Goal: Use online tool/utility: Utilize a website feature to perform a specific function

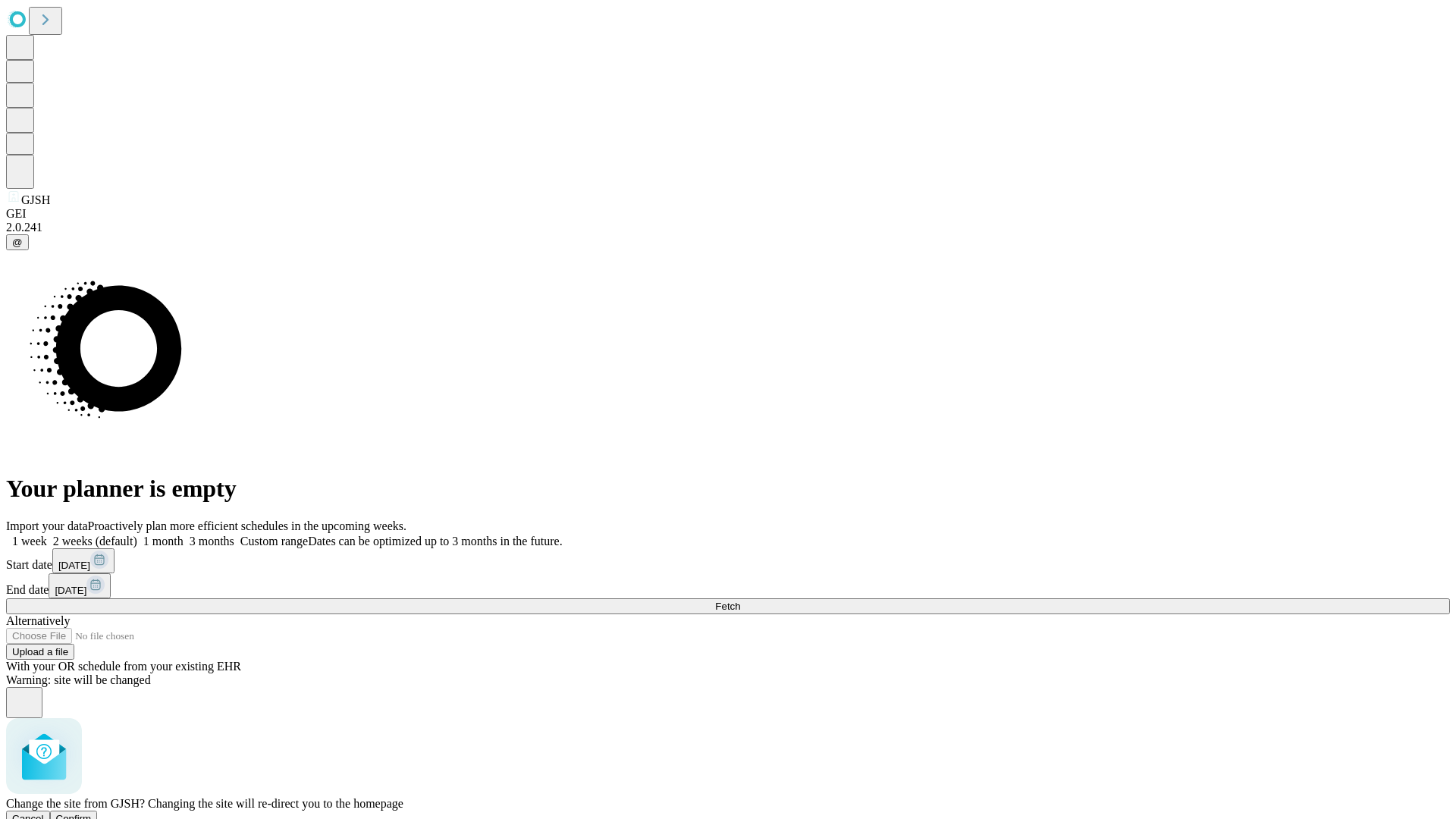
click at [92, 813] on span "Confirm" at bounding box center [73, 818] width 36 height 11
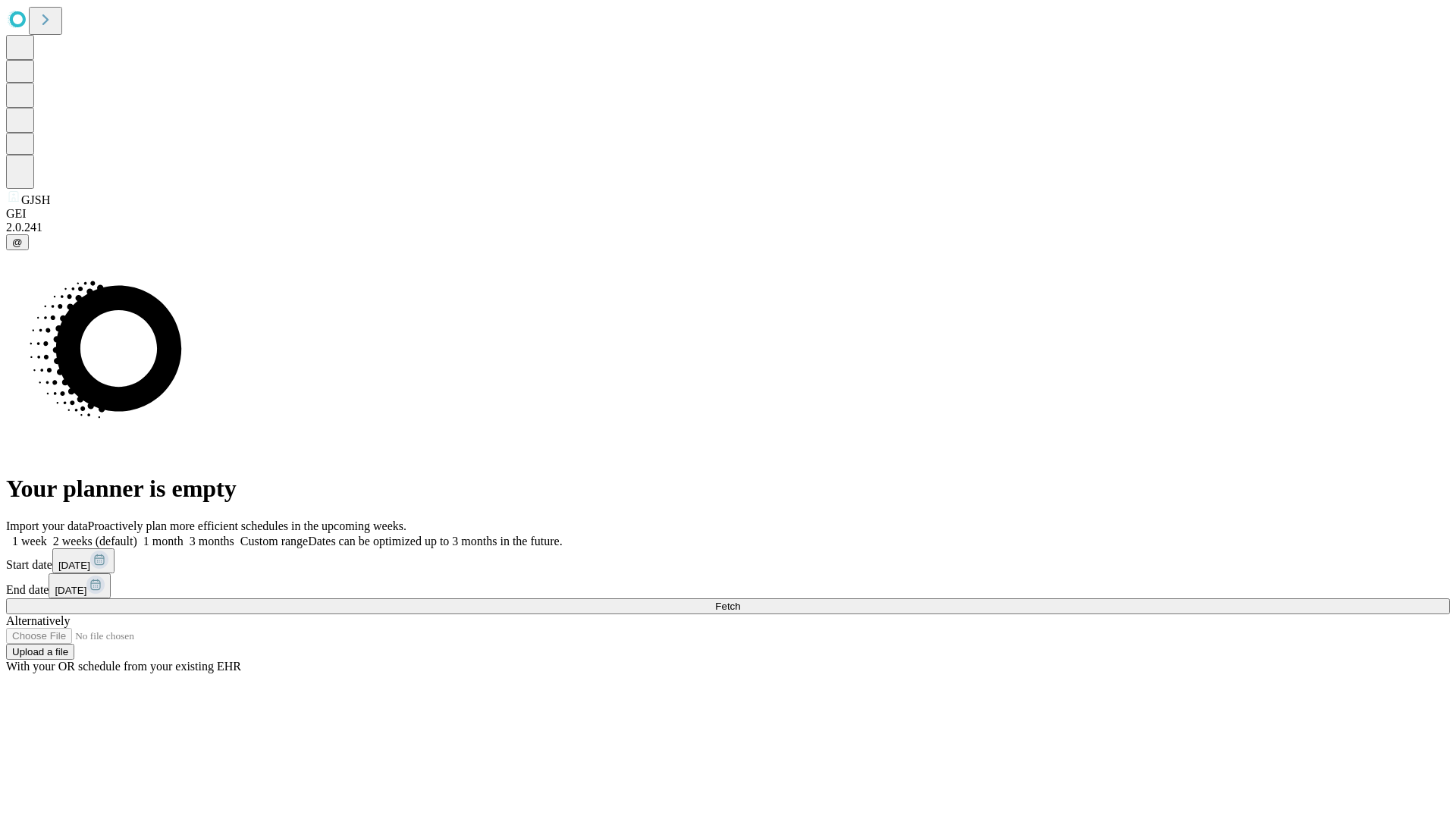
click at [47, 535] on label "1 week" at bounding box center [26, 541] width 41 height 13
click at [740, 601] on span "Fetch" at bounding box center [727, 606] width 25 height 11
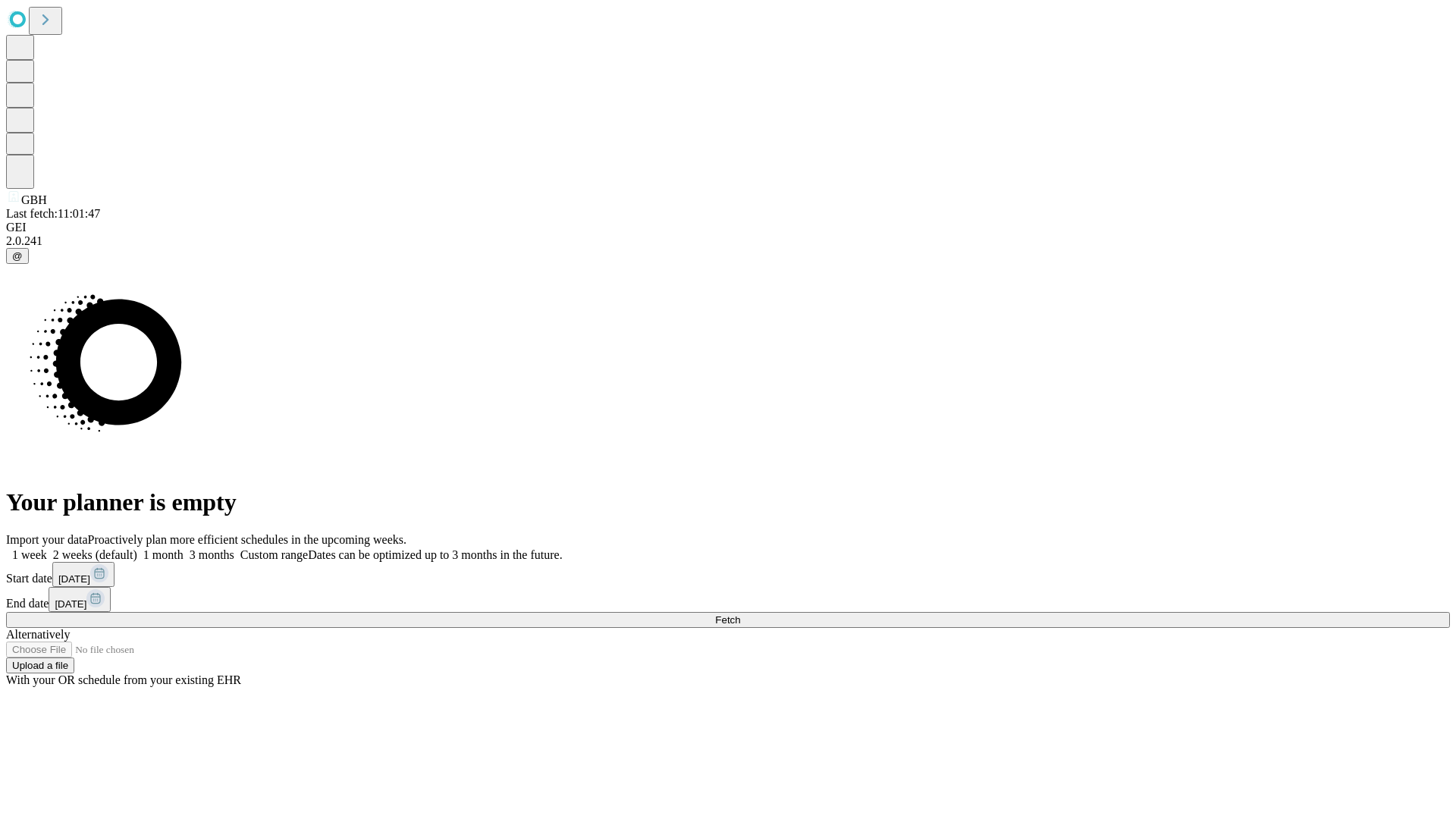
click at [47, 549] on label "1 week" at bounding box center [26, 555] width 41 height 13
click at [740, 614] on span "Fetch" at bounding box center [727, 620] width 25 height 11
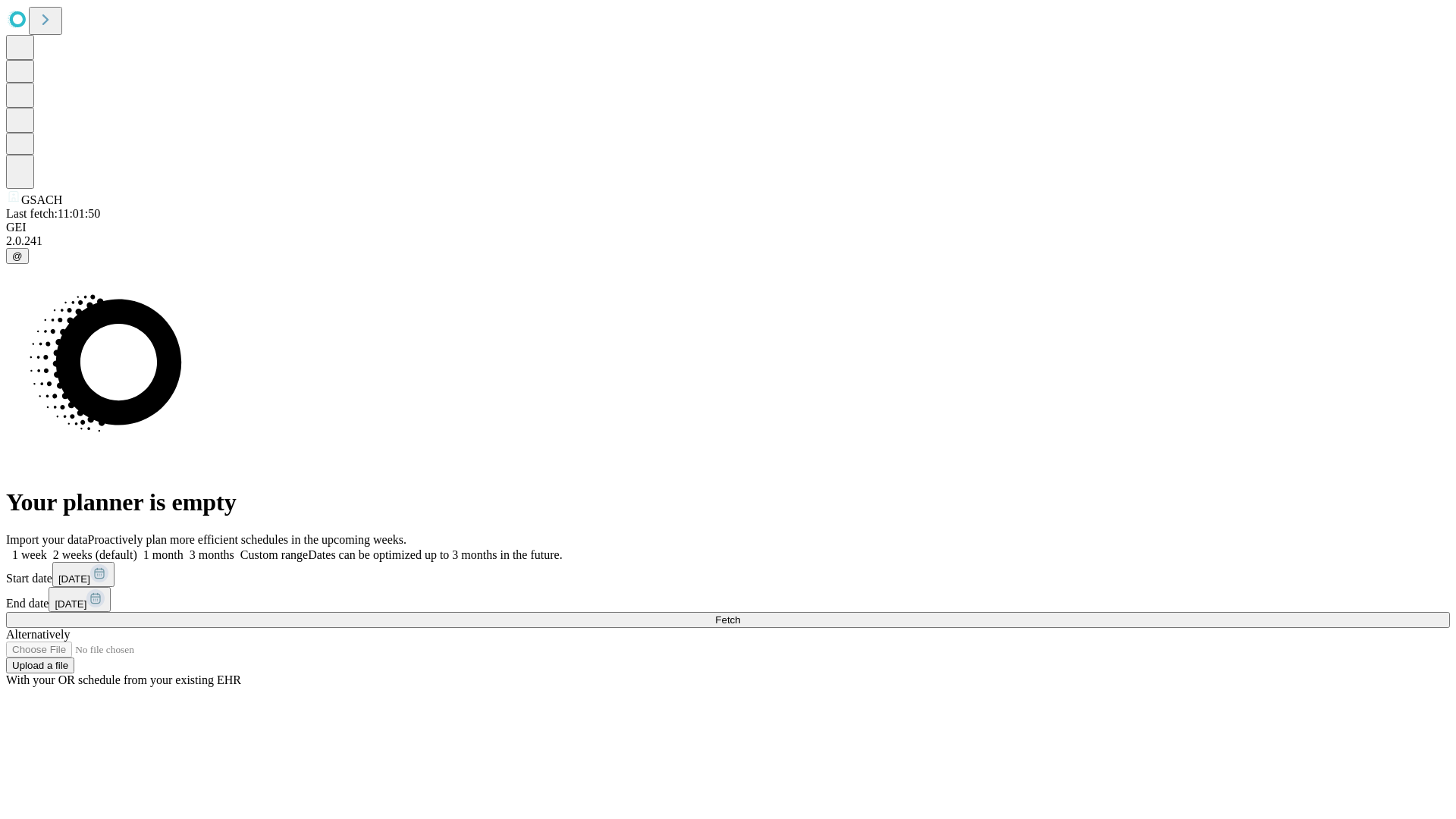
click at [47, 549] on label "1 week" at bounding box center [26, 555] width 41 height 13
click at [740, 614] on span "Fetch" at bounding box center [727, 620] width 25 height 11
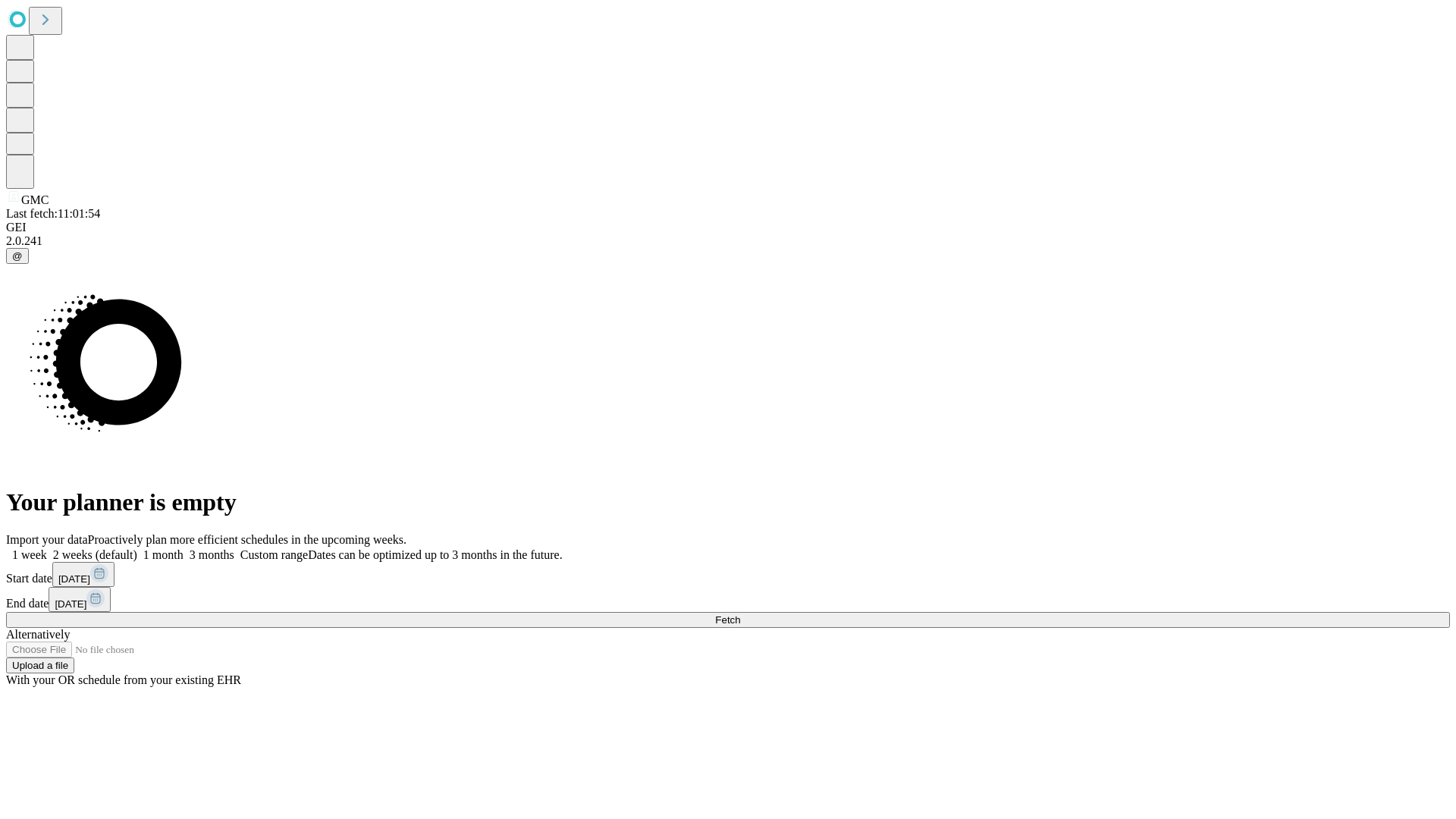
click at [740, 614] on span "Fetch" at bounding box center [727, 620] width 25 height 11
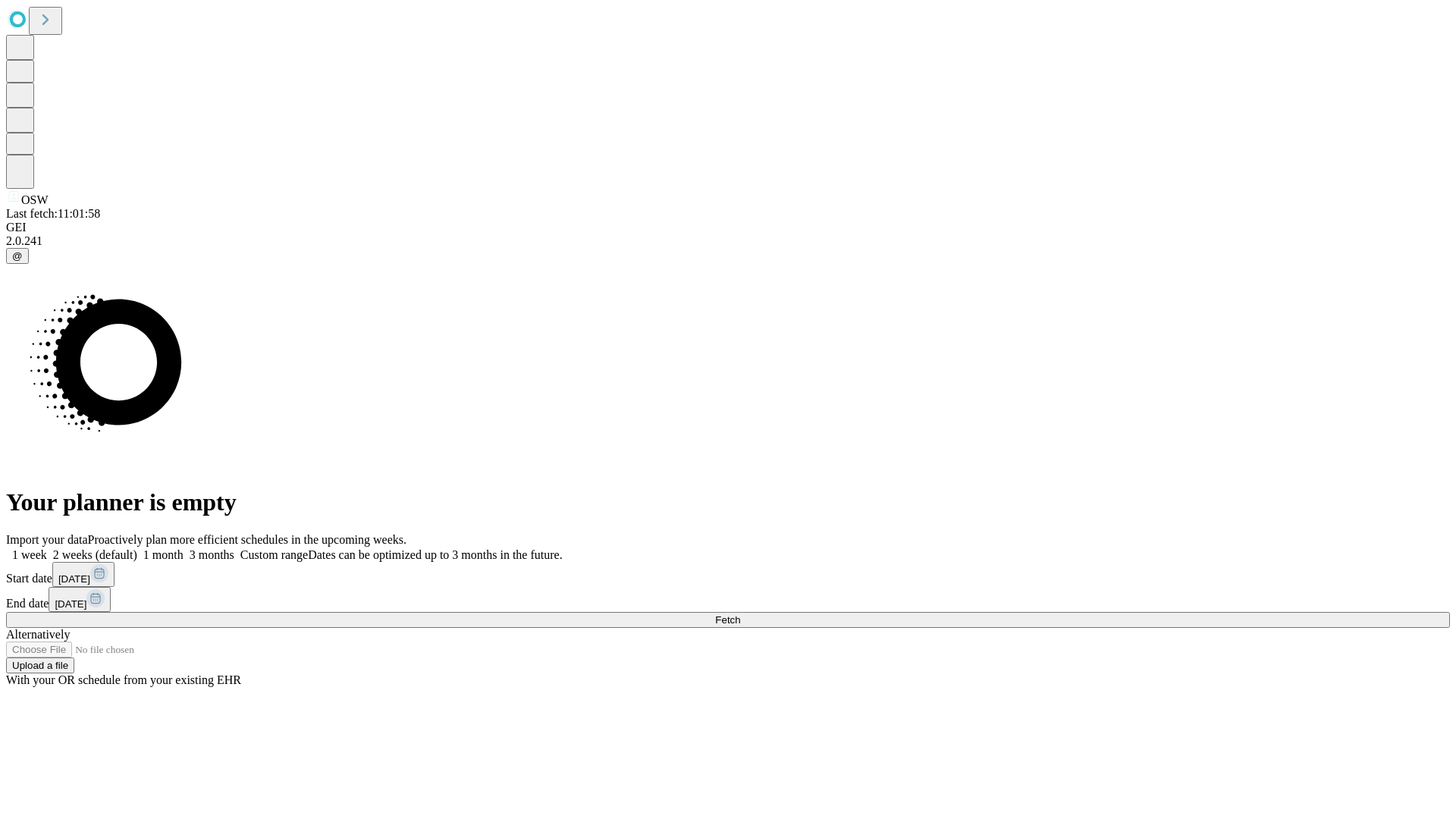
click at [47, 549] on label "1 week" at bounding box center [26, 555] width 41 height 13
click at [740, 614] on span "Fetch" at bounding box center [727, 620] width 25 height 11
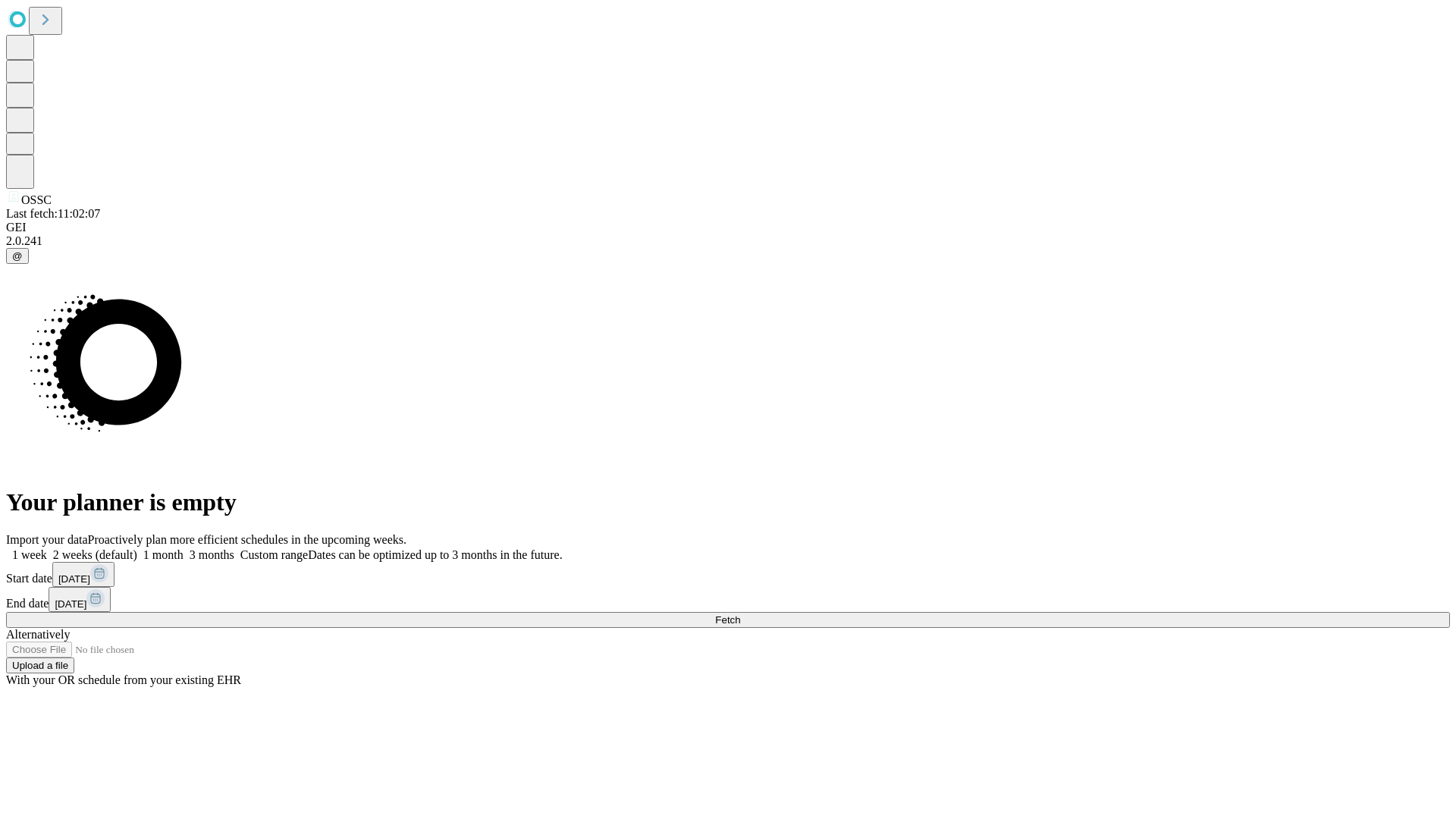
click at [740, 614] on span "Fetch" at bounding box center [727, 620] width 25 height 11
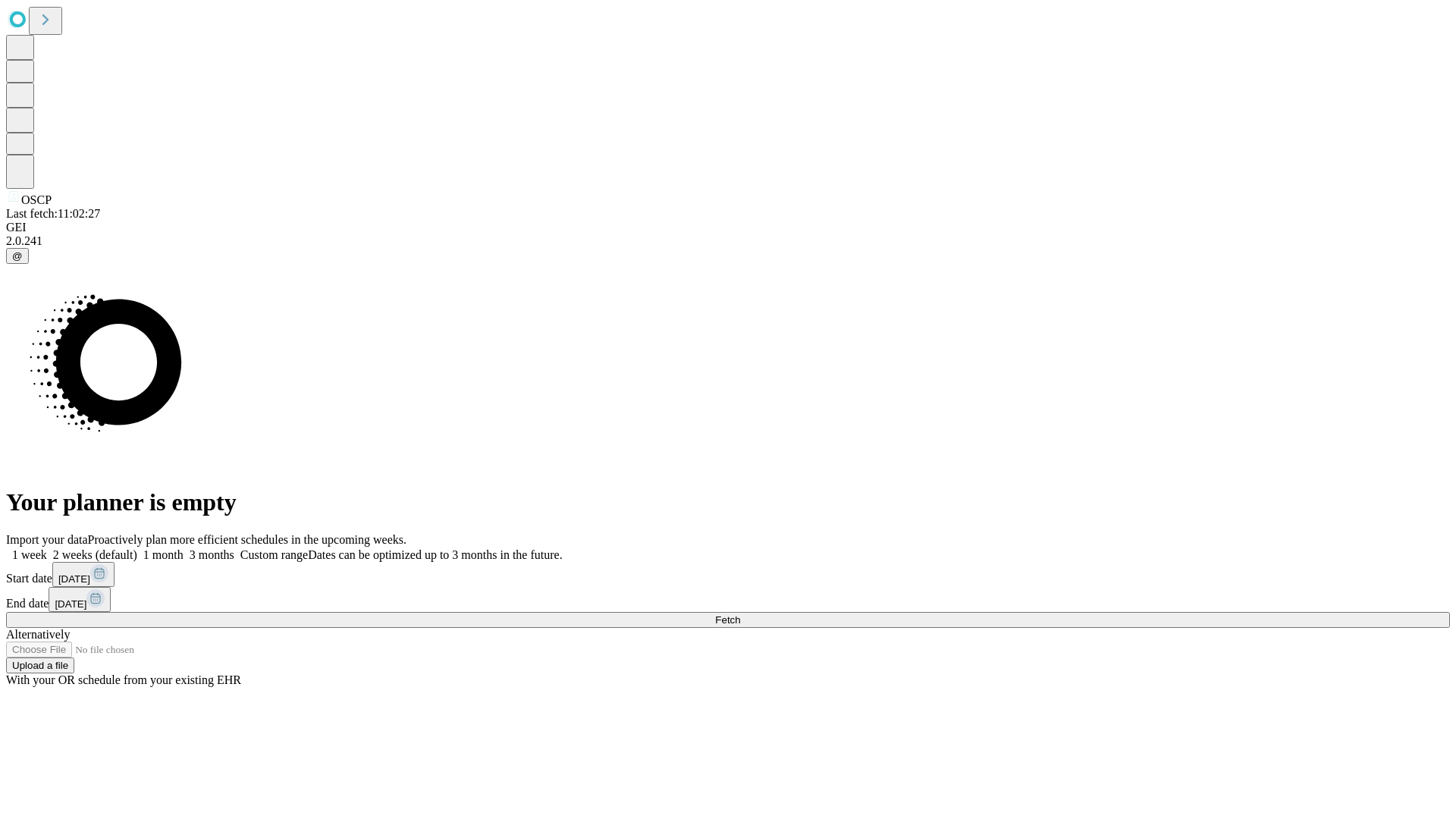
click at [47, 549] on label "1 week" at bounding box center [26, 555] width 41 height 13
click at [740, 614] on span "Fetch" at bounding box center [727, 620] width 25 height 11
